Goal: Download file/media

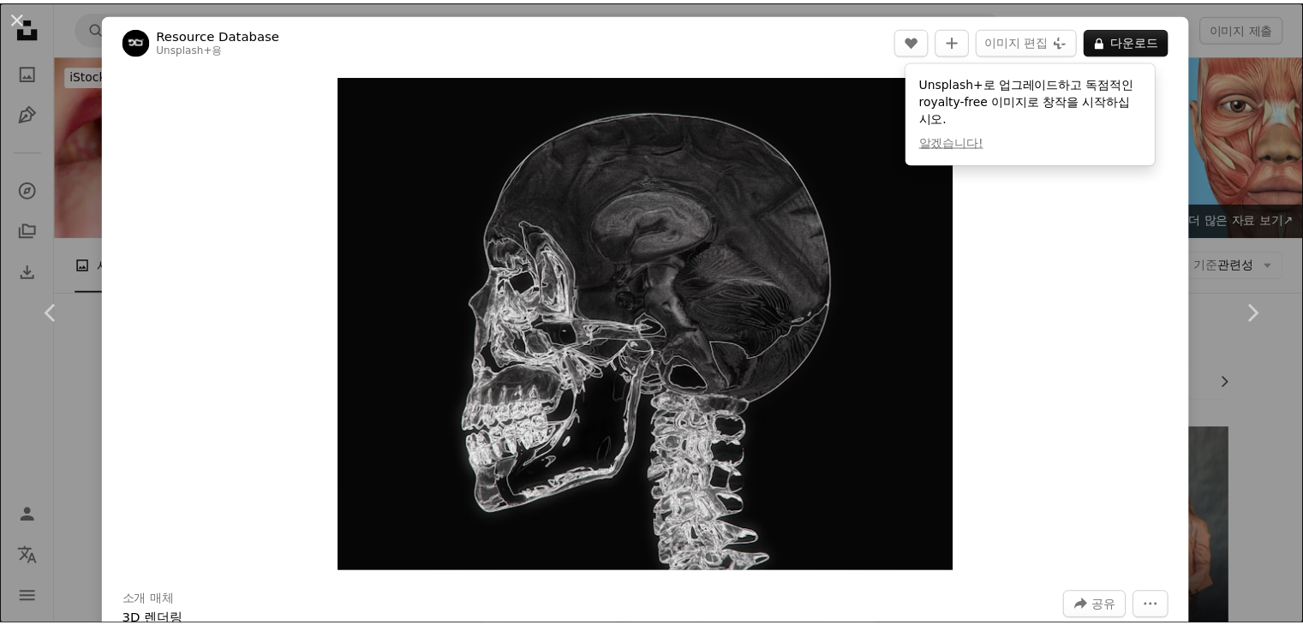
scroll to position [2271, 0]
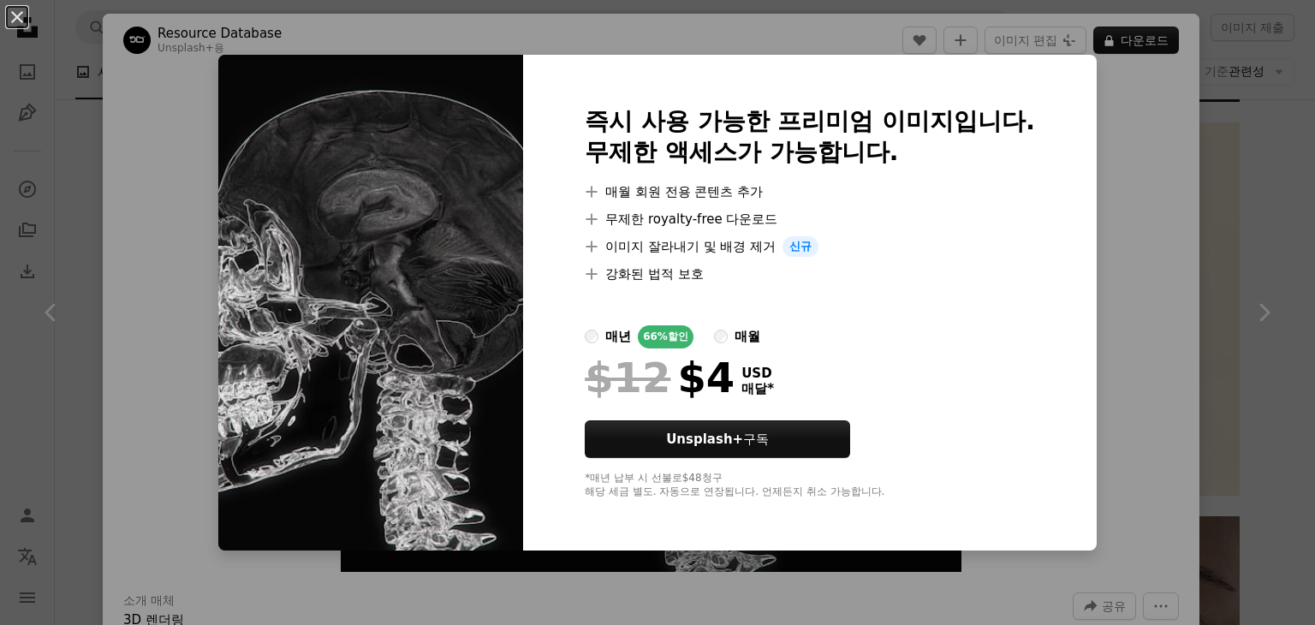
drag, startPoint x: 1116, startPoint y: 349, endPoint x: 1178, endPoint y: 499, distance: 162.1
click at [24, 27] on button "An X shape" at bounding box center [17, 17] width 21 height 21
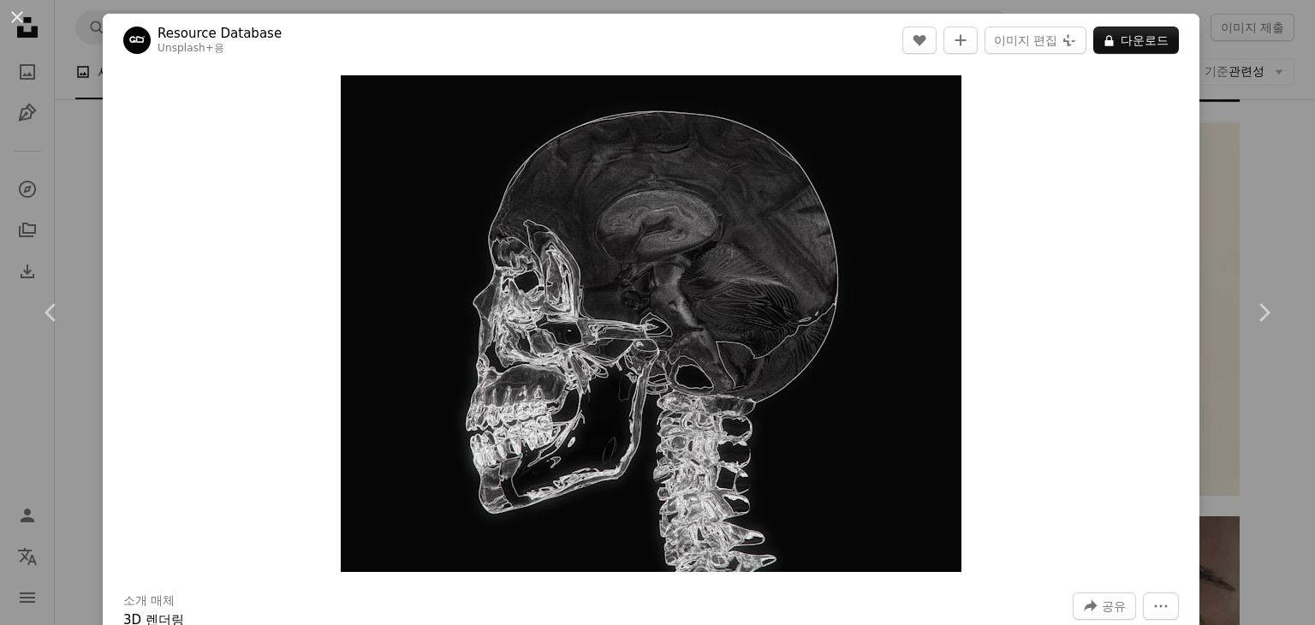
drag, startPoint x: 91, startPoint y: 354, endPoint x: 1236, endPoint y: 50, distance: 1184.7
click at [1236, 50] on div "An X shape Chevron left Chevron right Resource Database Unsplash+ 용 A heart A p…" at bounding box center [657, 312] width 1315 height 625
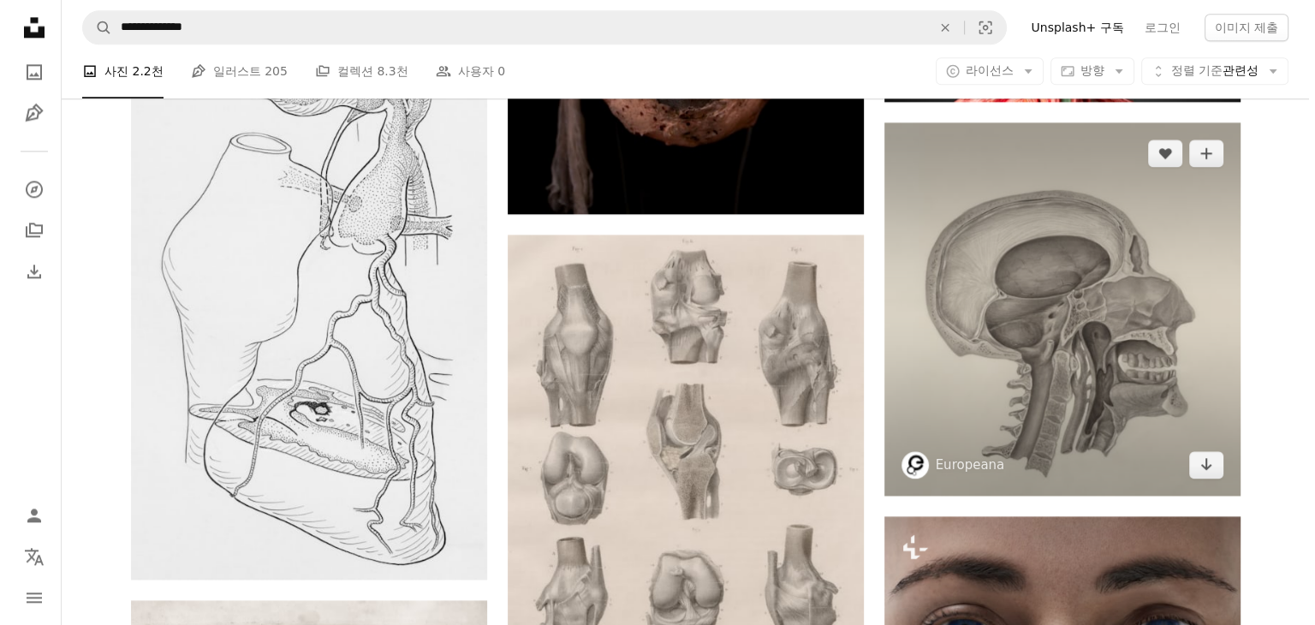
scroll to position [2271, 0]
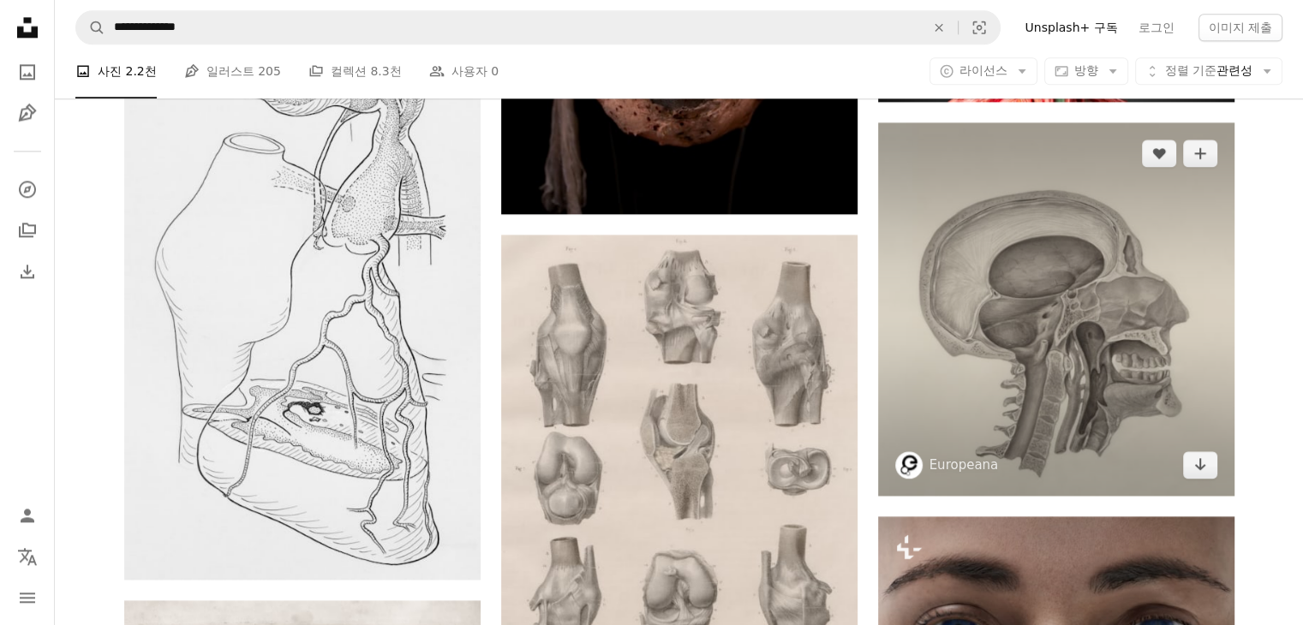
click at [1160, 333] on img at bounding box center [1056, 308] width 356 height 373
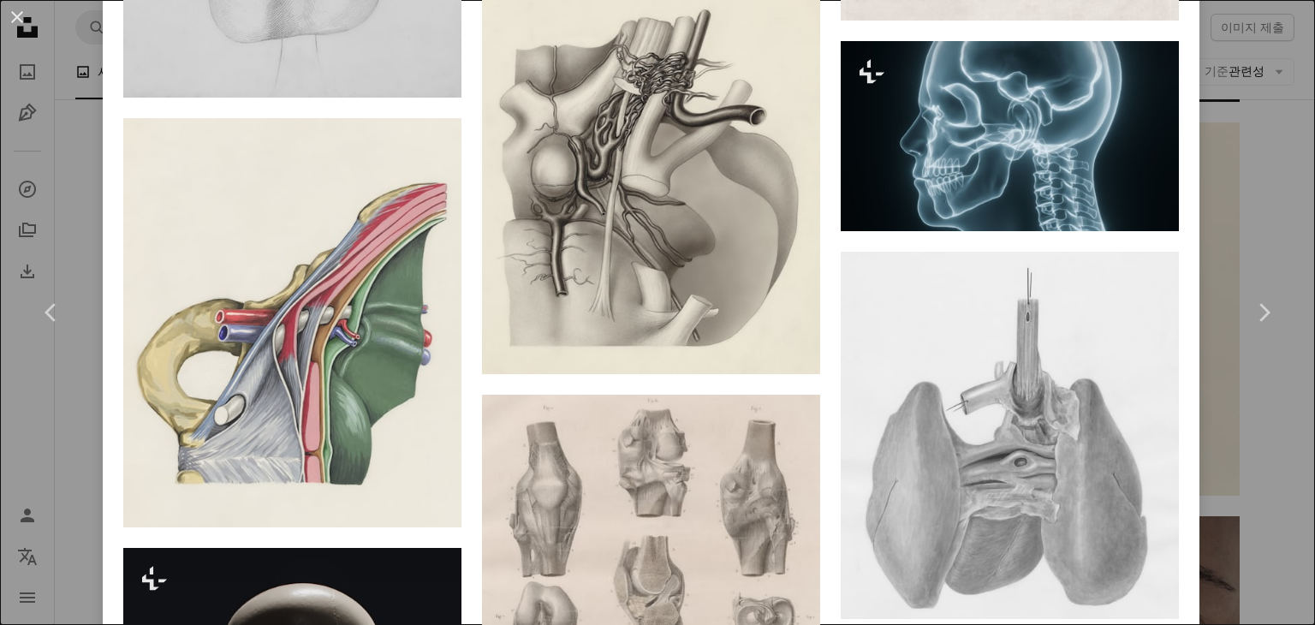
scroll to position [3408, 0]
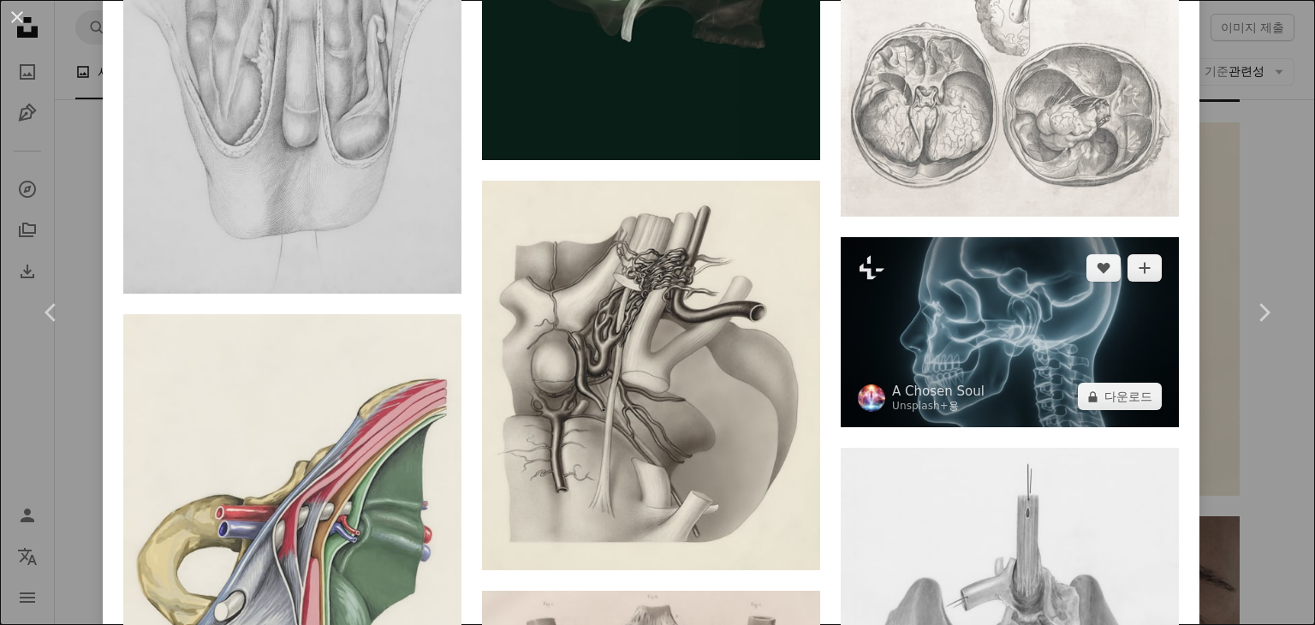
click at [887, 342] on img at bounding box center [1010, 332] width 338 height 190
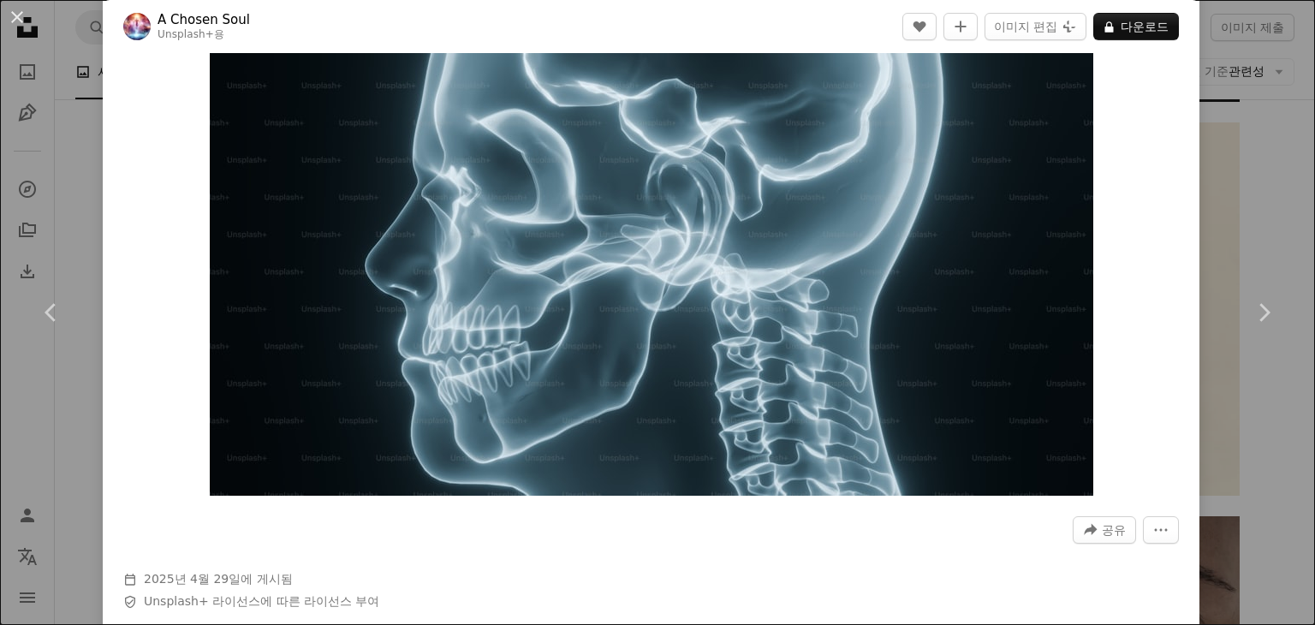
scroll to position [85, 0]
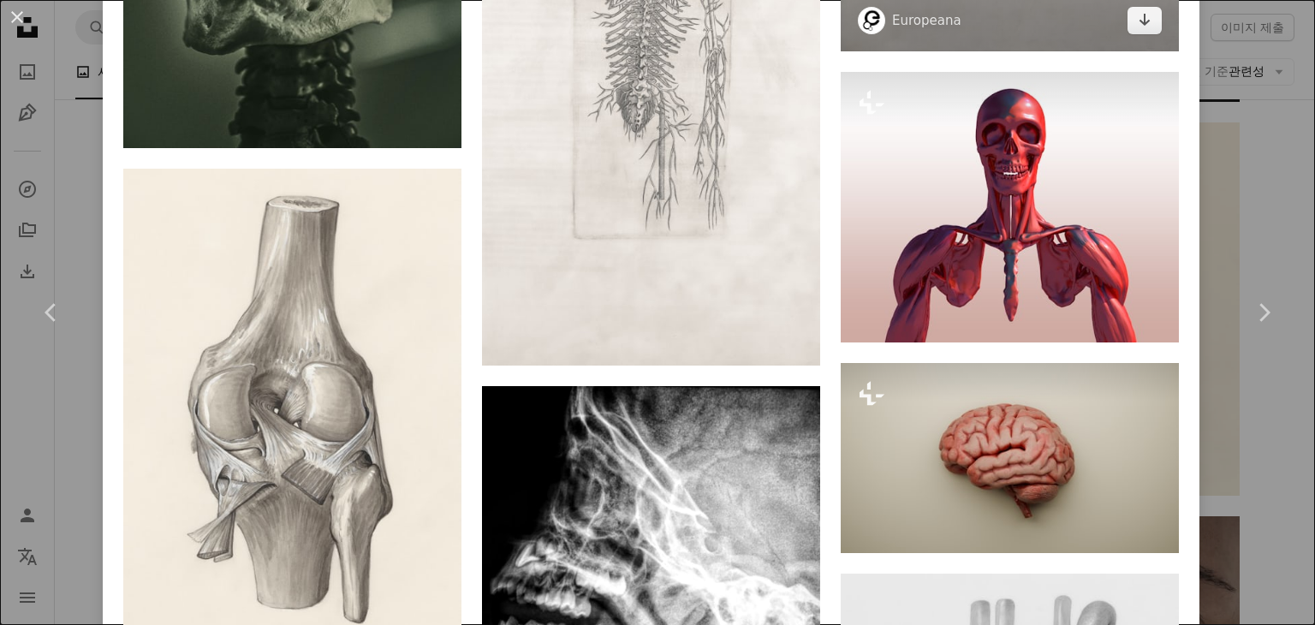
scroll to position [23827, 0]
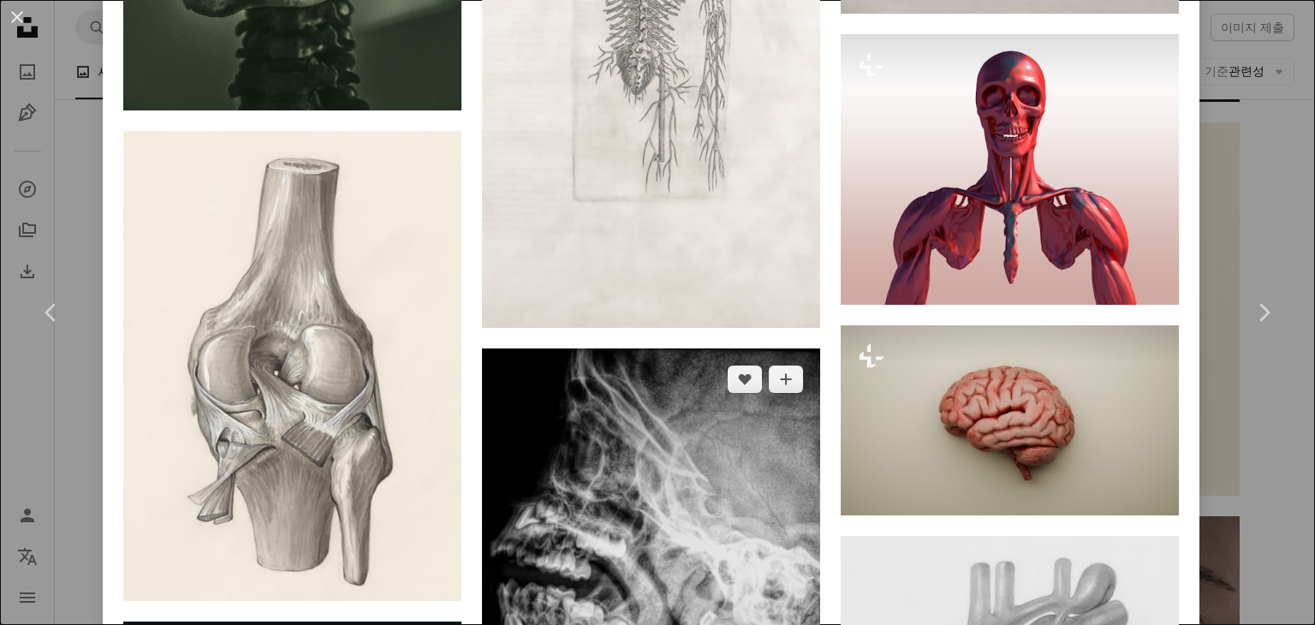
click at [713, 349] on img at bounding box center [651, 575] width 338 height 452
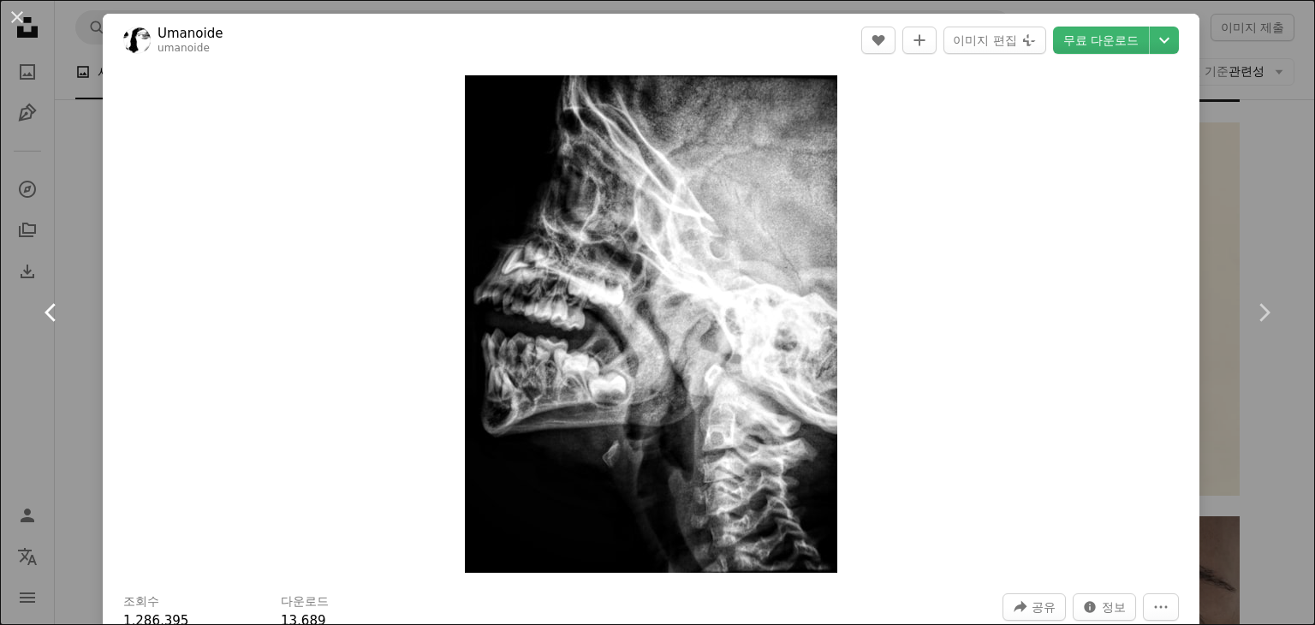
click at [30, 255] on link "Chevron left" at bounding box center [51, 312] width 103 height 164
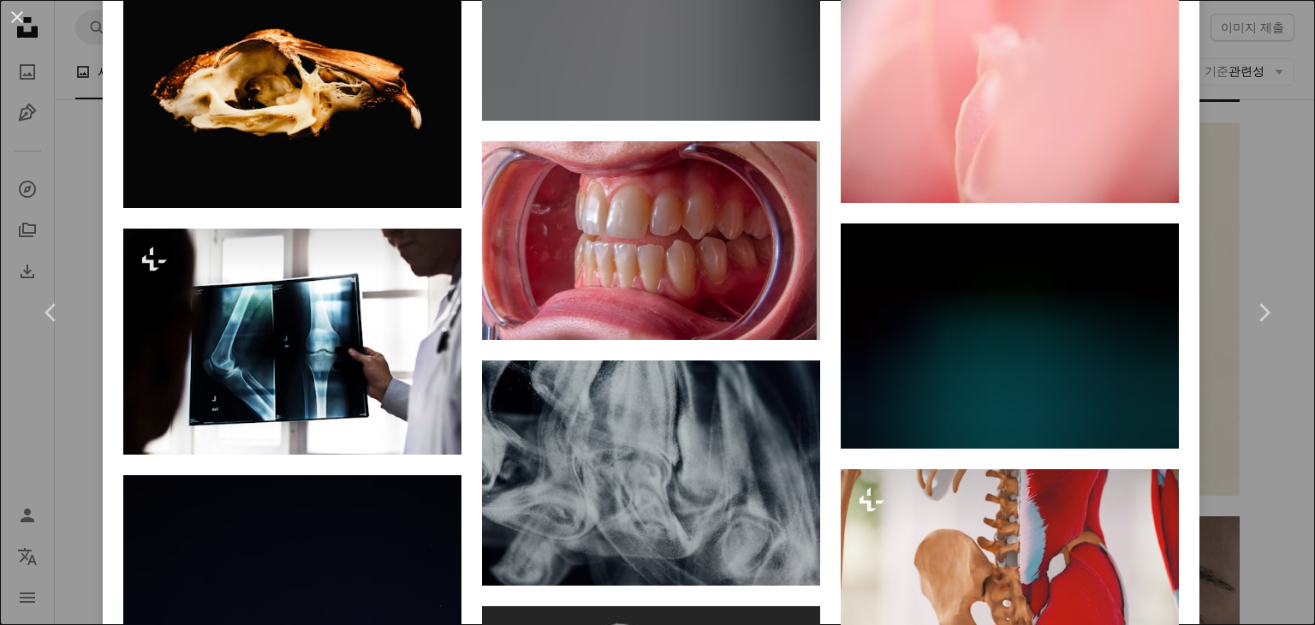
scroll to position [22839, 0]
